Goal: Information Seeking & Learning: Check status

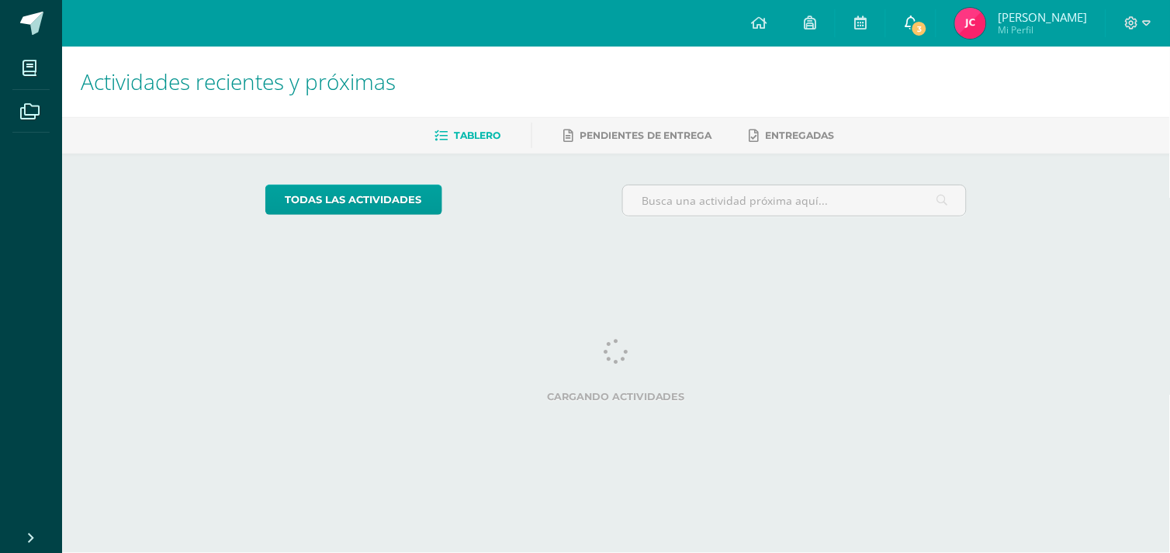
click at [920, 40] on link "3" at bounding box center [911, 23] width 50 height 47
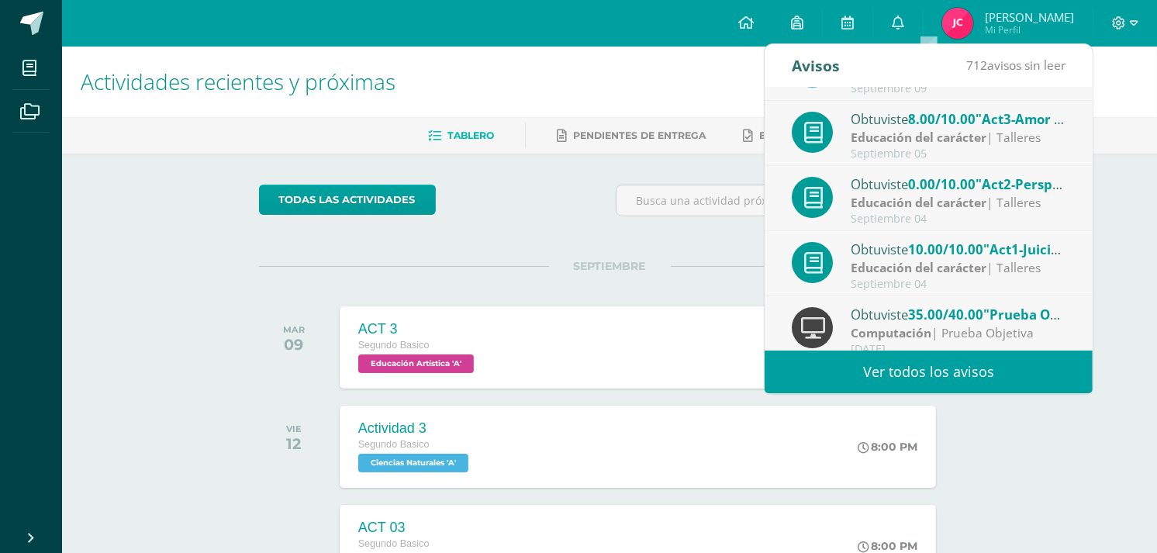
scroll to position [120, 0]
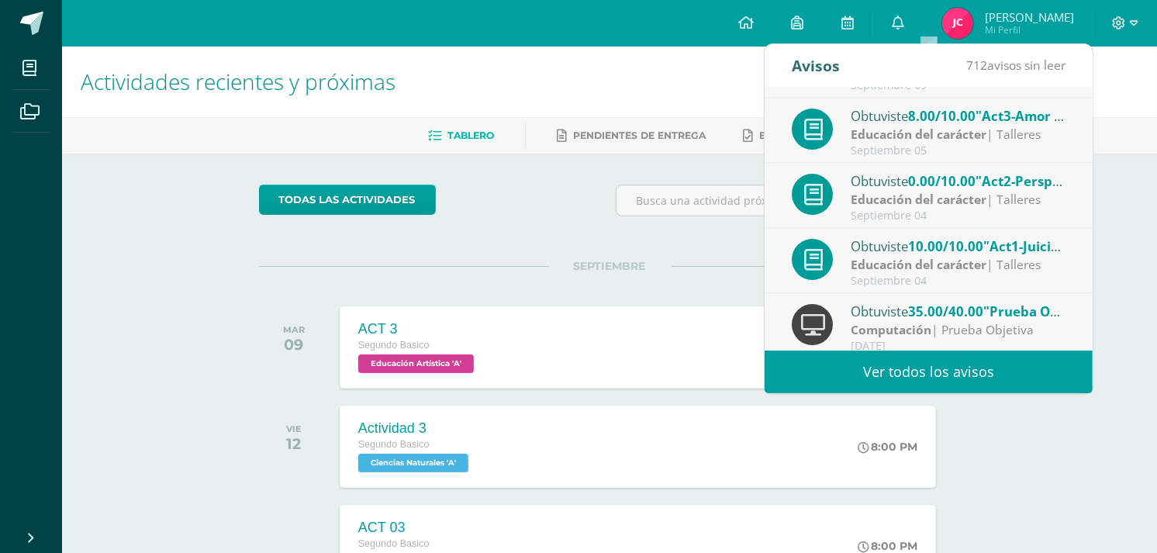
click at [855, 199] on strong "Educación del carácter" at bounding box center [919, 199] width 136 height 17
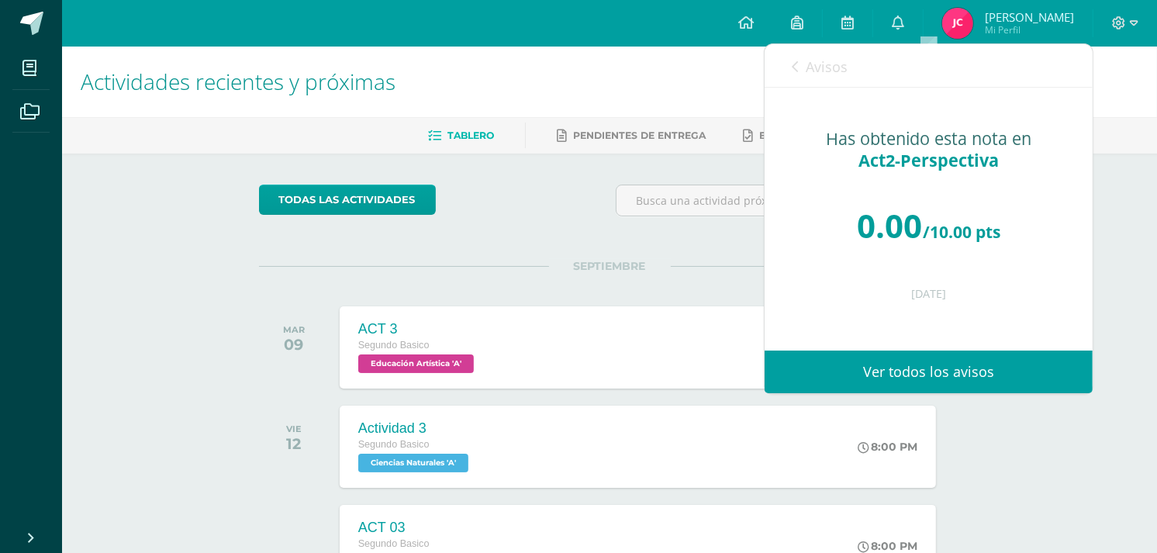
click at [855, 199] on div "0.00 /10.00 pts" at bounding box center [929, 225] width 266 height 93
click at [796, 65] on icon at bounding box center [795, 66] width 6 height 12
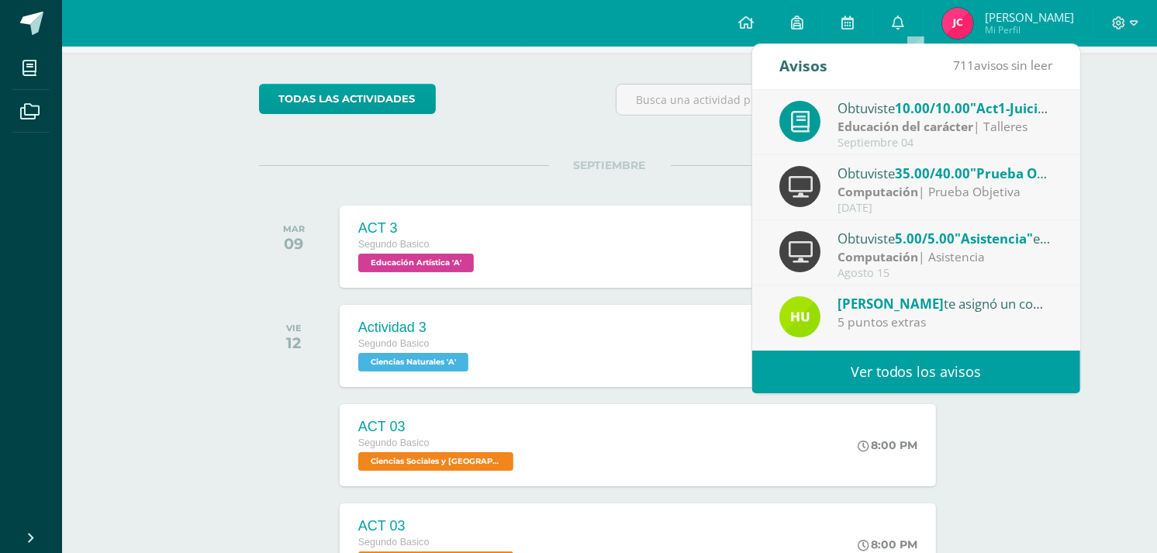
scroll to position [103, 0]
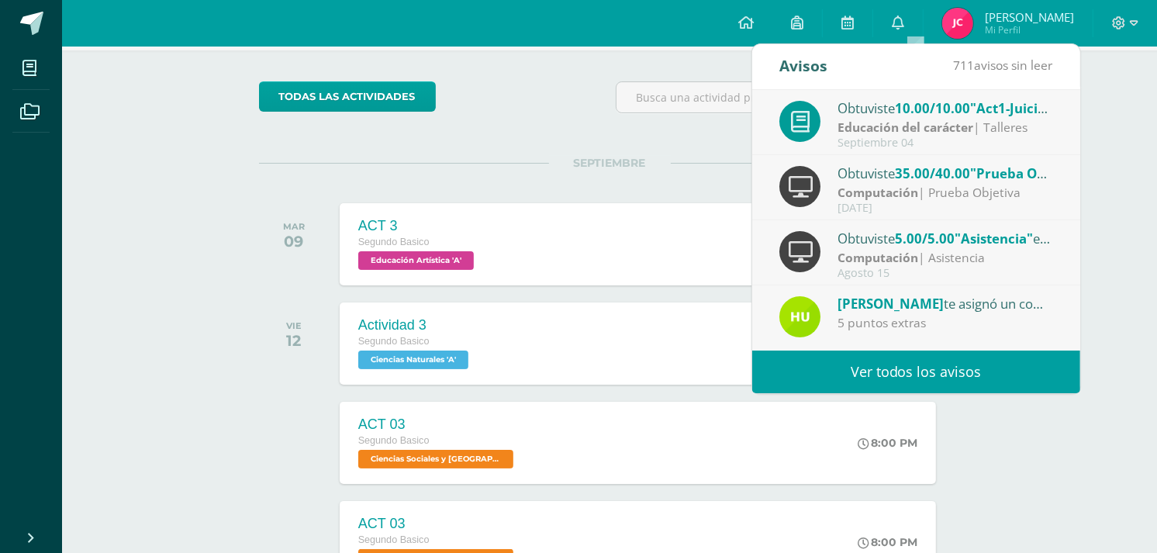
click at [887, 359] on link "Ver todos los avisos" at bounding box center [916, 372] width 328 height 43
click at [866, 330] on div "5 puntos extras" at bounding box center [946, 323] width 216 height 18
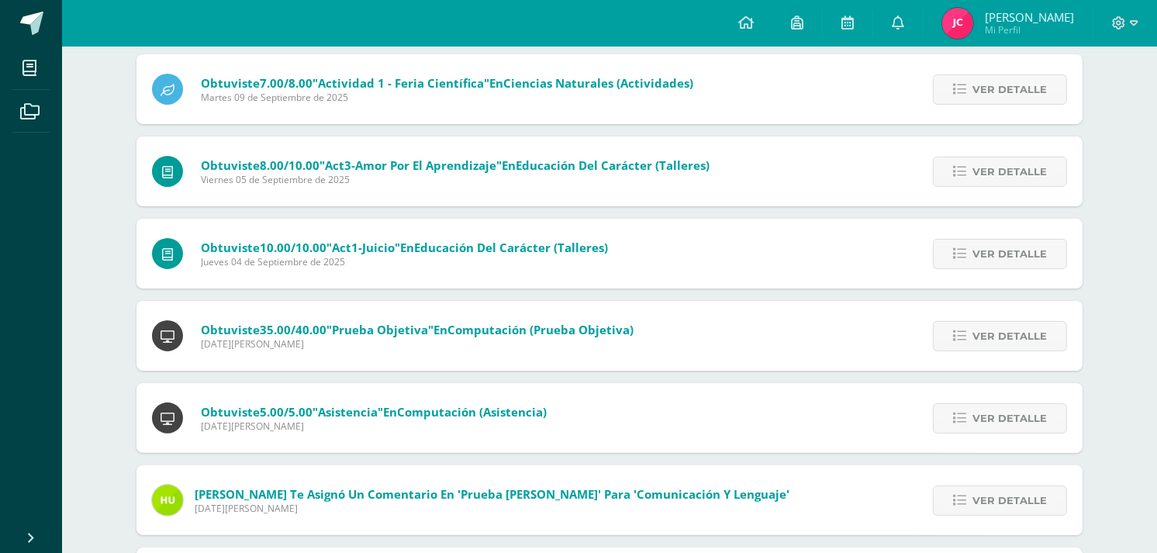
scroll to position [268, 0]
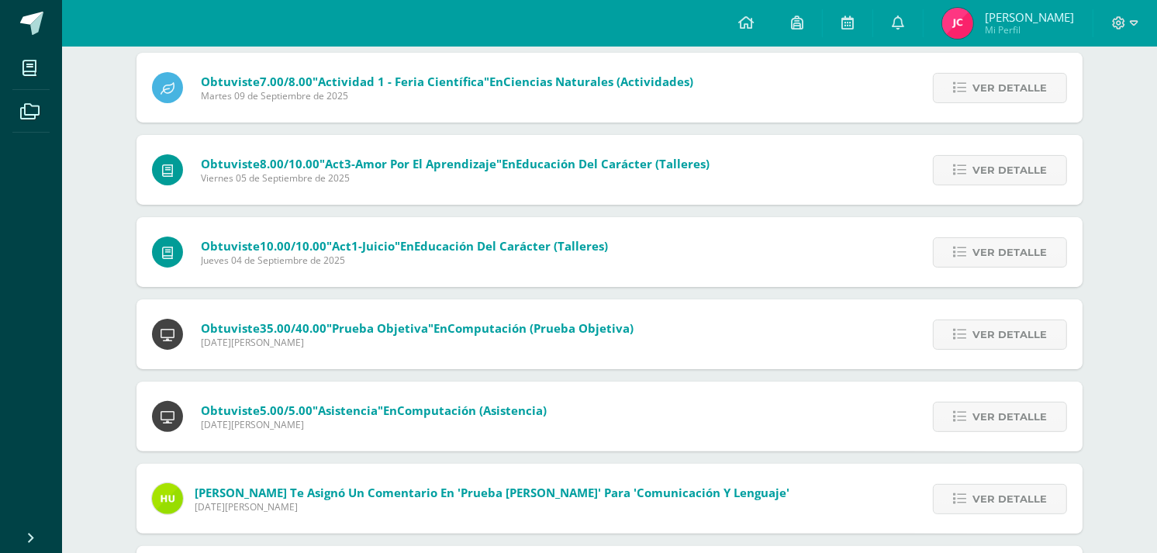
click at [470, 479] on div "[PERSON_NAME] te asignó un comentario en 'Prueba [PERSON_NAME]' para 'Comunicac…" at bounding box center [470, 499] width 669 height 70
click at [988, 509] on span "Ver detalle" at bounding box center [1010, 499] width 74 height 29
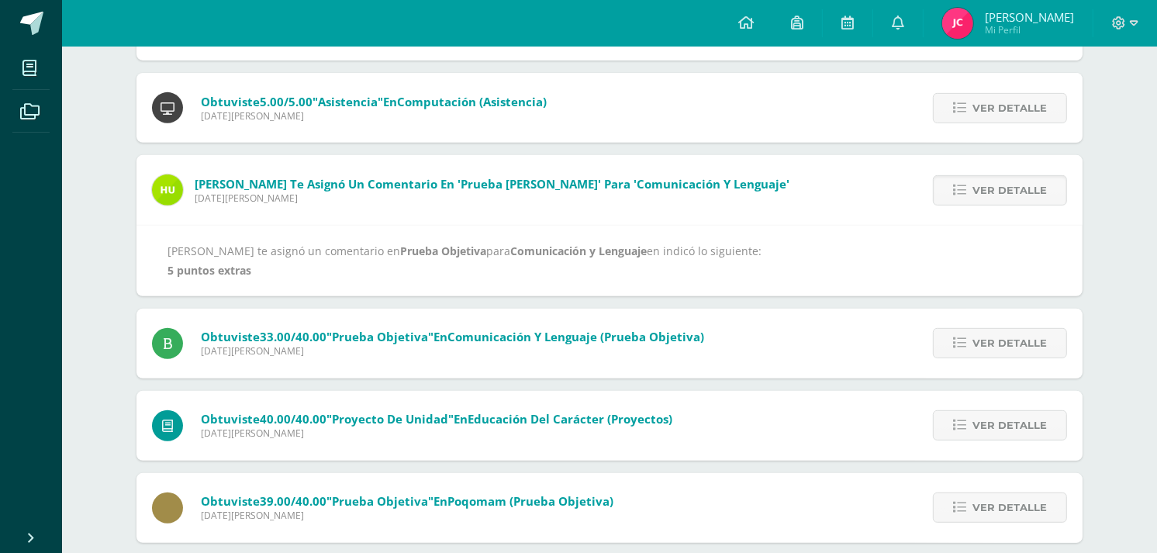
scroll to position [582, 0]
